Goal: Contribute content: Contribute content

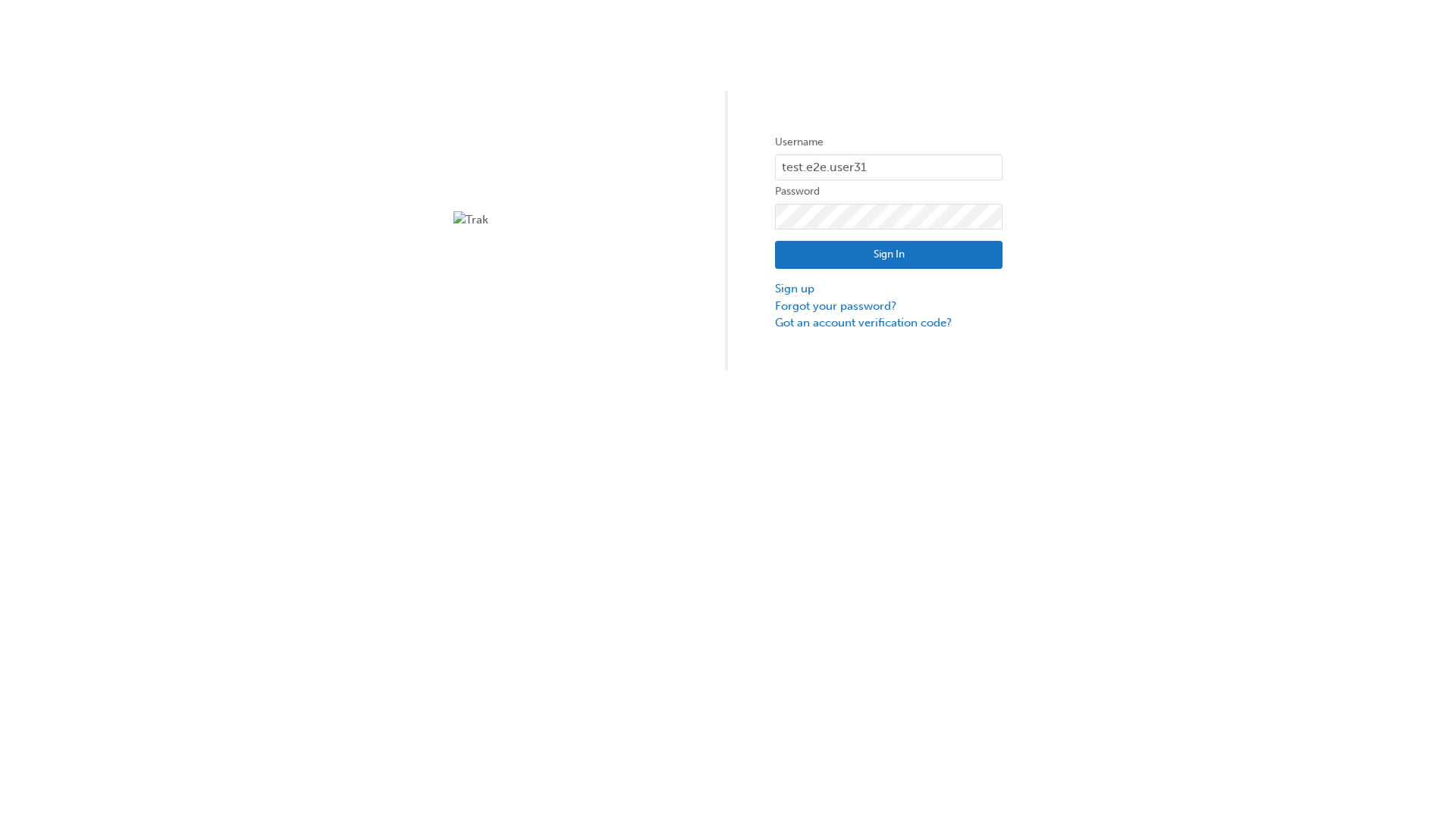
type input "test.e2e.user31"
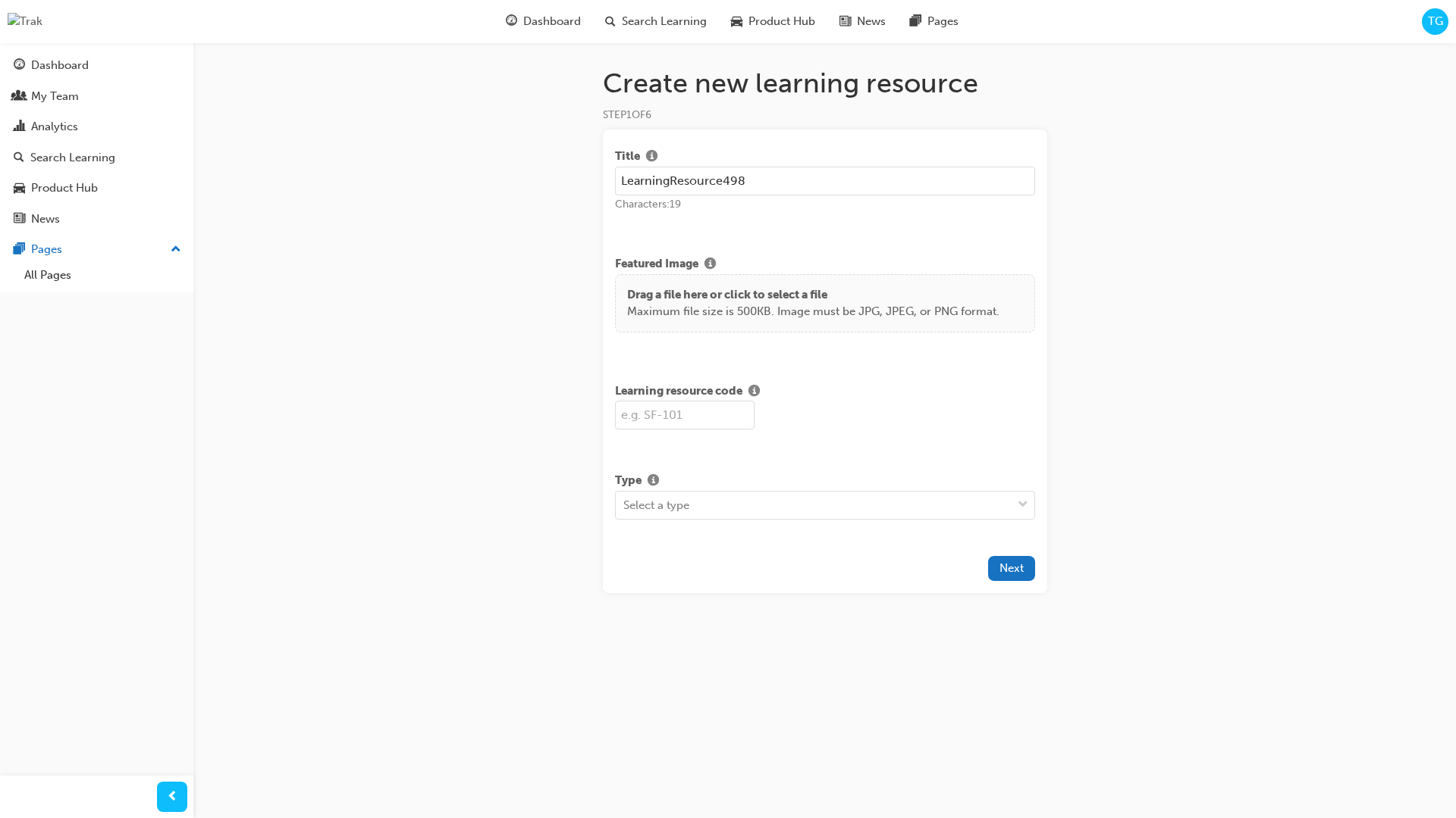
type input "LearningResource498"
type input "LR498"
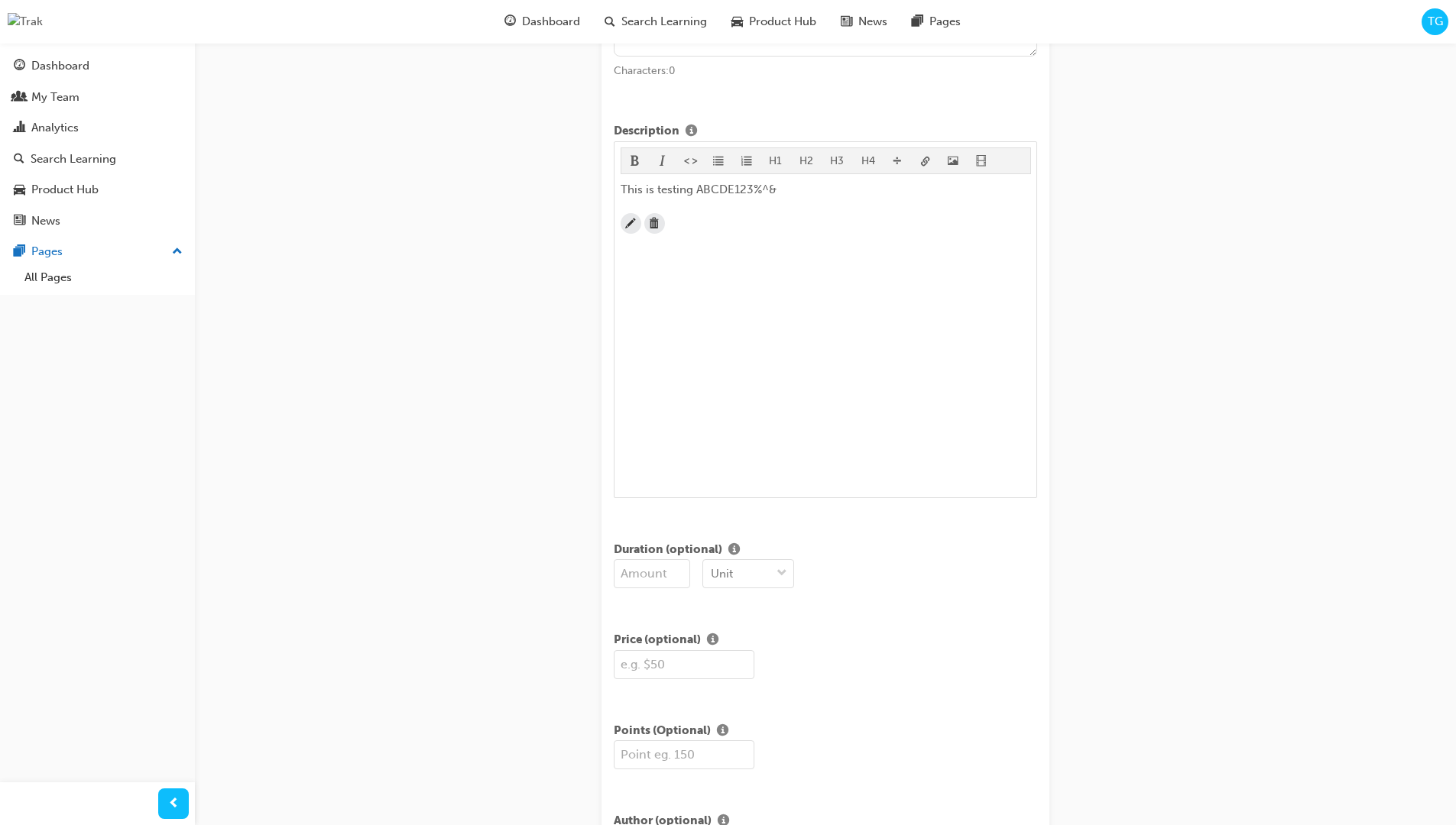
scroll to position [370, 0]
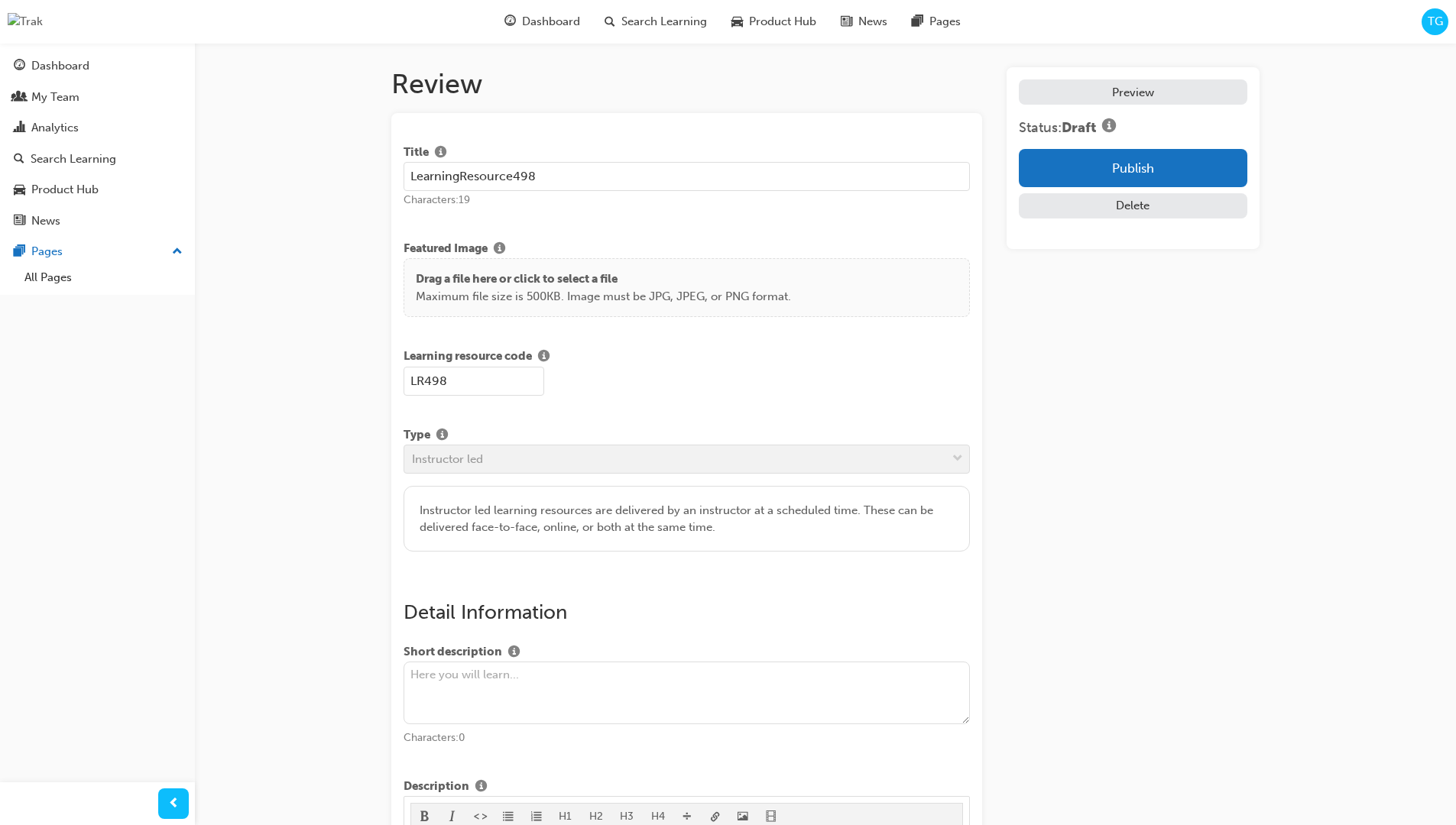
scroll to position [292, 0]
